Goal: Task Accomplishment & Management: Manage account settings

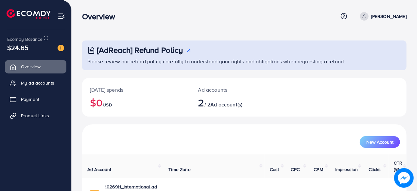
scroll to position [59, 0]
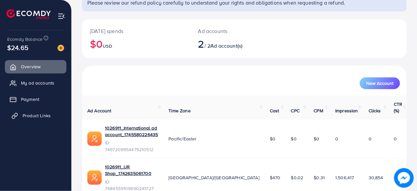
click at [37, 113] on span "Product Links" at bounding box center [37, 116] width 28 height 7
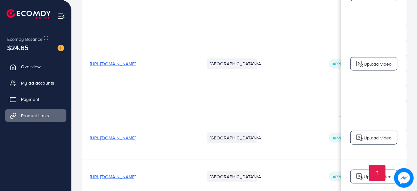
scroll to position [0, 228]
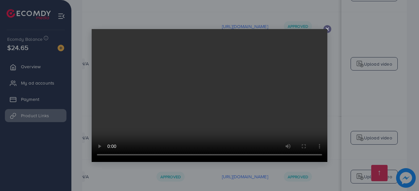
click at [327, 26] on div at bounding box center [327, 29] width 8 height 8
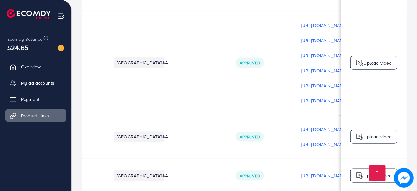
scroll to position [1, 0]
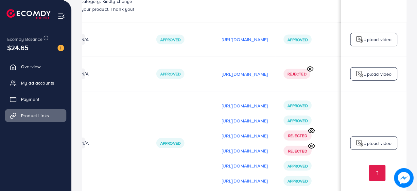
scroll to position [1, 197]
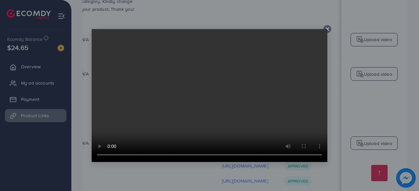
click at [328, 31] on icon at bounding box center [327, 29] width 5 height 5
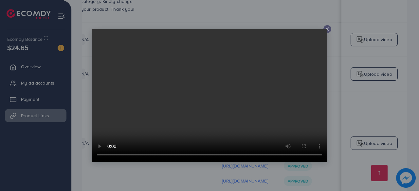
click at [331, 30] on div at bounding box center [327, 29] width 8 height 8
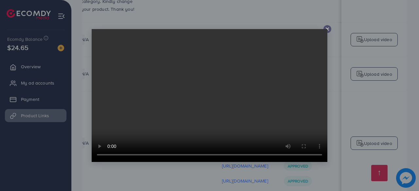
click at [330, 27] on div at bounding box center [327, 29] width 8 height 8
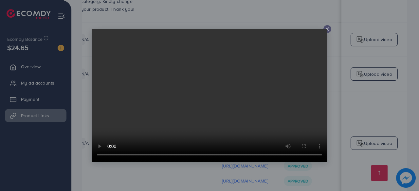
click at [329, 28] on icon at bounding box center [327, 29] width 5 height 5
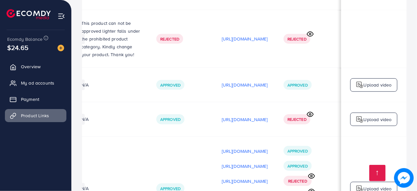
scroll to position [6555, 0]
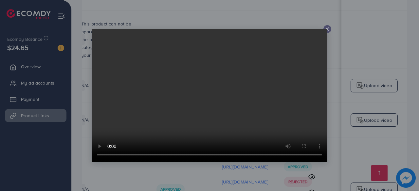
click at [328, 27] on icon at bounding box center [327, 29] width 5 height 5
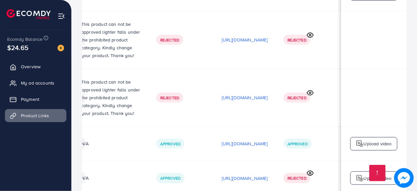
scroll to position [0, 203]
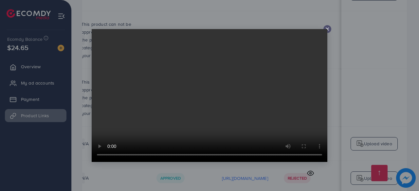
click at [328, 28] on line at bounding box center [327, 29] width 3 height 3
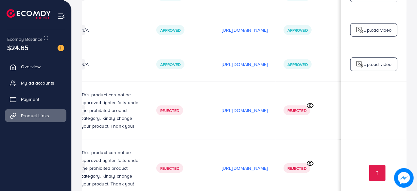
scroll to position [6425, 0]
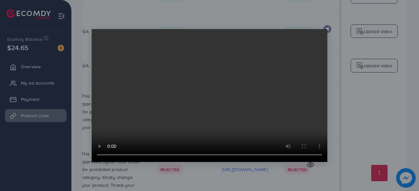
click at [328, 28] on icon at bounding box center [327, 29] width 5 height 5
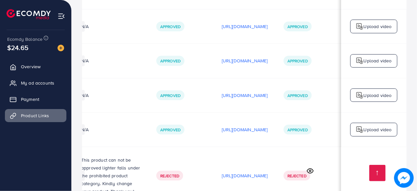
scroll to position [6360, 0]
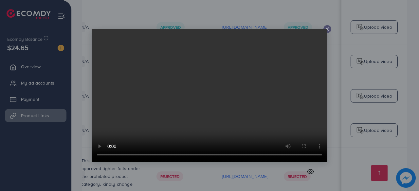
click at [327, 29] on video at bounding box center [210, 95] width 236 height 133
click at [328, 30] on icon at bounding box center [327, 29] width 5 height 5
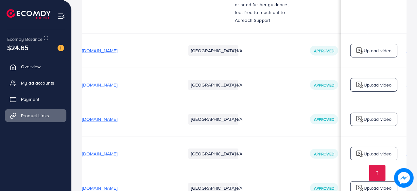
scroll to position [1, 19]
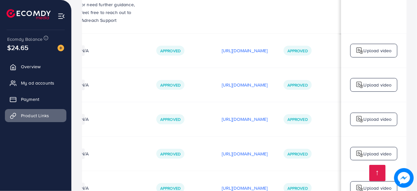
scroll to position [1, 202]
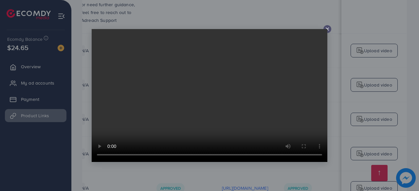
click at [327, 28] on icon at bounding box center [327, 29] width 5 height 5
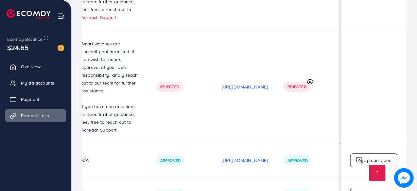
scroll to position [6192, 0]
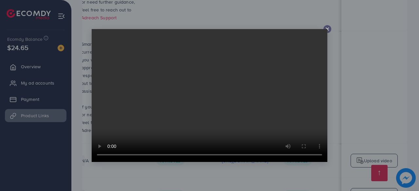
click at [329, 30] on icon at bounding box center [327, 29] width 5 height 5
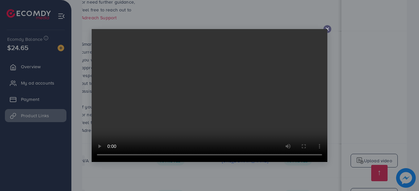
click at [328, 28] on line at bounding box center [327, 29] width 3 height 3
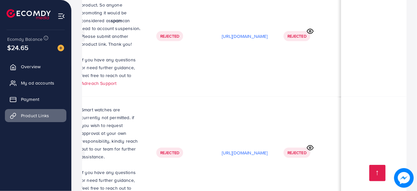
scroll to position [6126, 0]
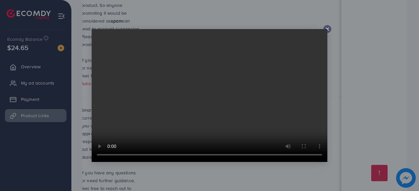
click at [327, 28] on icon at bounding box center [327, 29] width 5 height 5
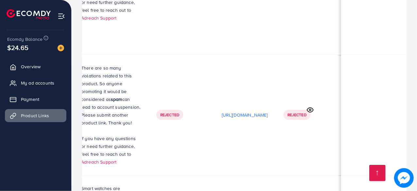
scroll to position [6050, 0]
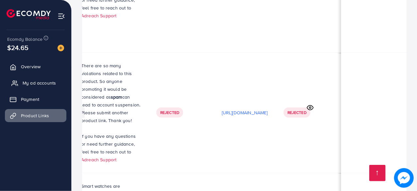
click at [41, 84] on span "My ad accounts" at bounding box center [39, 83] width 33 height 7
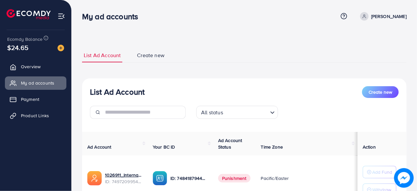
scroll to position [102, 0]
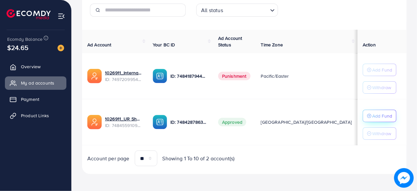
click at [374, 113] on p "Add Fund" at bounding box center [382, 116] width 20 height 8
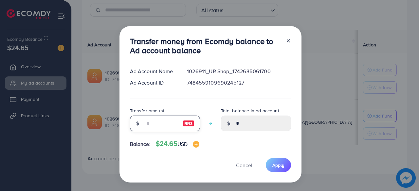
click at [174, 121] on input "number" at bounding box center [161, 124] width 33 height 16
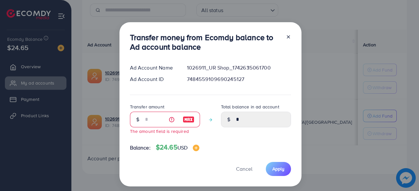
click at [287, 41] on div at bounding box center [285, 44] width 10 height 22
click at [242, 167] on span "Cancel" at bounding box center [244, 169] width 16 height 7
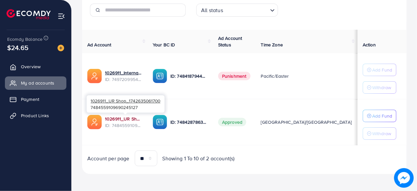
click at [123, 117] on link "1026911_UR Shop_1742635061700" at bounding box center [123, 119] width 37 height 7
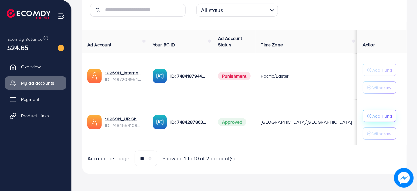
click at [378, 117] on p "Add Fund" at bounding box center [382, 116] width 20 height 8
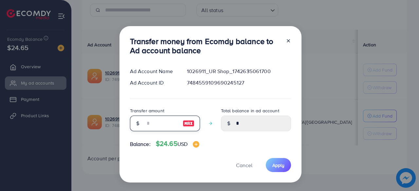
click at [168, 129] on input "number" at bounding box center [161, 124] width 33 height 16
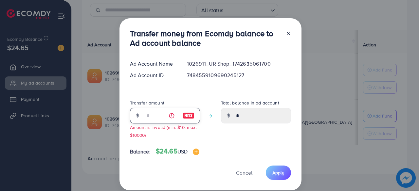
type input "**"
type input "*****"
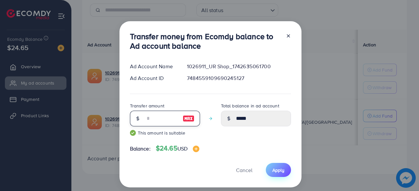
type input "**"
click at [270, 167] on button "Apply" at bounding box center [278, 170] width 25 height 14
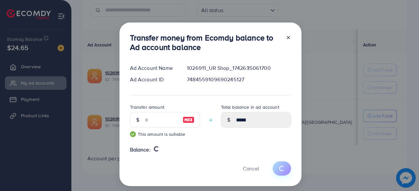
type input "*"
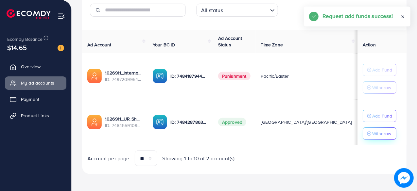
click at [374, 138] on button "Withdraw" at bounding box center [380, 134] width 34 height 12
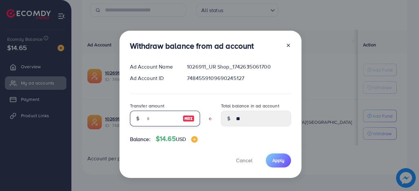
click at [166, 120] on input "text" at bounding box center [161, 119] width 33 height 16
type input "*"
type input "****"
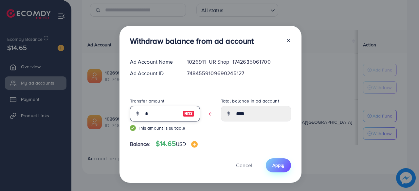
type input "*"
click at [275, 165] on span "Apply" at bounding box center [278, 165] width 12 height 7
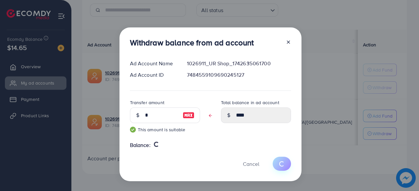
type input "**"
